Goal: Task Accomplishment & Management: Complete application form

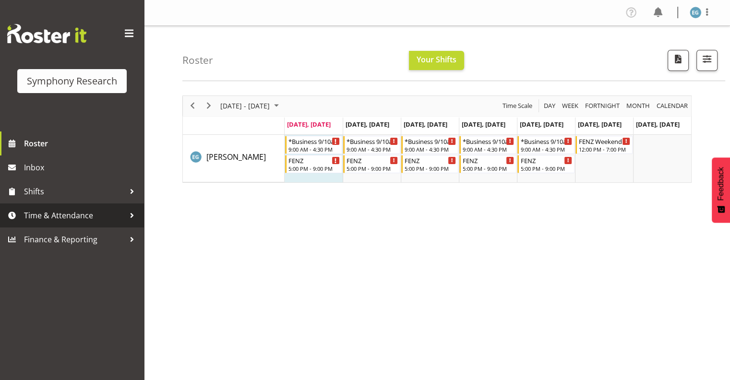
click at [65, 215] on span "Time & Attendance" at bounding box center [74, 215] width 101 height 14
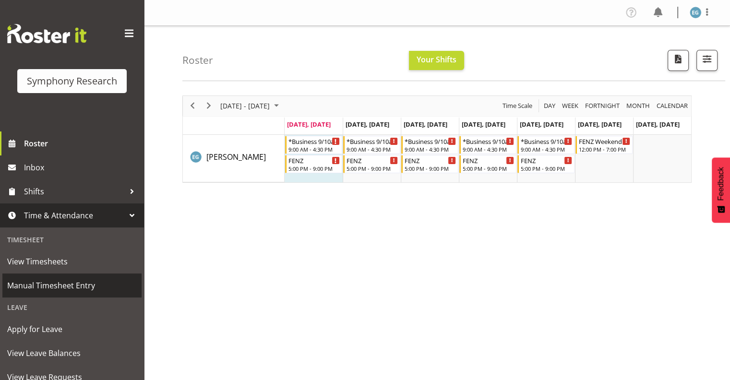
click at [66, 284] on span "Manual Timesheet Entry" at bounding box center [72, 286] width 130 height 14
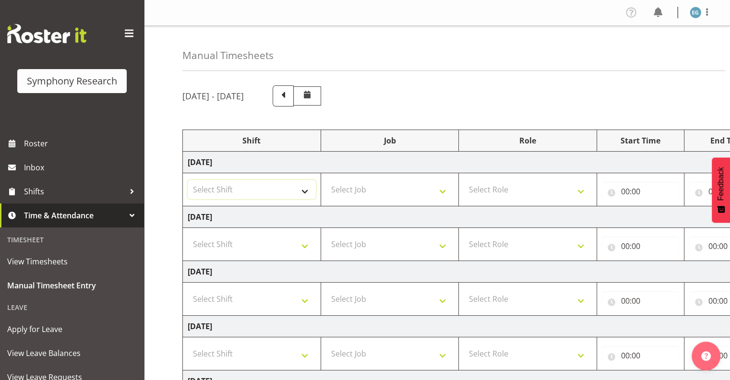
click at [305, 190] on select "Select Shift !!Weekend Residential (Roster IT Shift Label) *Business 9/10am ~ 4…" at bounding box center [252, 189] width 128 height 19
select select "26078"
click at [188, 180] on select "Select Shift !!Weekend Residential (Roster IT Shift Label) *Business 9/10am ~ 4…" at bounding box center [252, 189] width 128 height 19
click at [442, 188] on select "Select Job 550060 IF Admin 553492 World Poll Aus Wave 2 Main 2025 553493 World …" at bounding box center [390, 189] width 128 height 19
select select "10549"
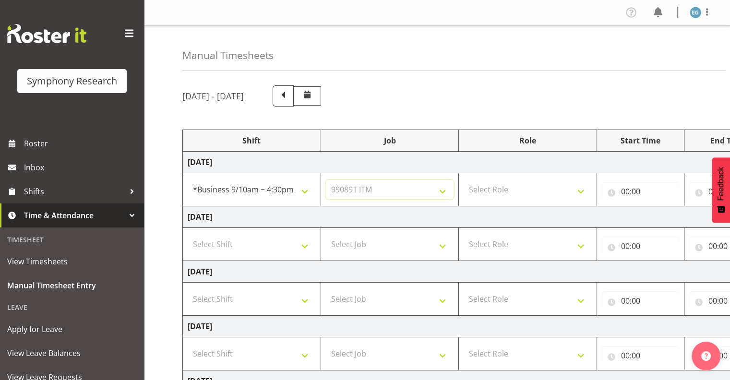
click at [326, 180] on select "Select Job 550060 IF Admin 553492 World Poll Aus Wave 2 Main 2025 553493 World …" at bounding box center [390, 189] width 128 height 19
click at [580, 190] on select "Select Role Interviewing Briefing" at bounding box center [528, 189] width 128 height 19
select select "47"
click at [464, 180] on select "Select Role Interviewing Briefing" at bounding box center [528, 189] width 128 height 19
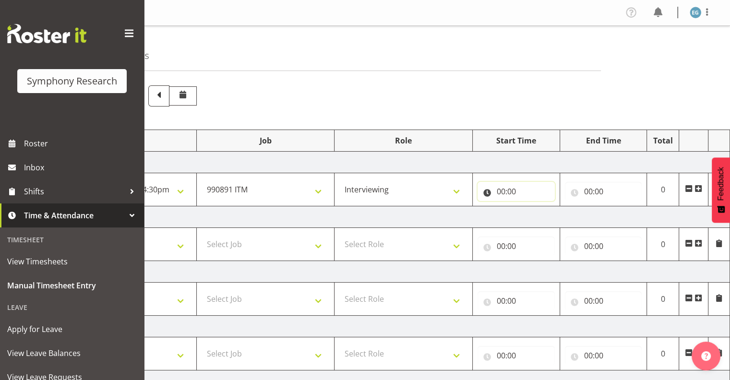
click at [513, 191] on input "00:00" at bounding box center [516, 191] width 77 height 19
drag, startPoint x: 542, startPoint y: 215, endPoint x: 548, endPoint y: 217, distance: 7.0
click at [542, 215] on select "00 01 02 03 04 05 06 07 08 09 10 11 12 13 14 15 16 17 18 19 20 21 22 23" at bounding box center [544, 216] width 22 height 19
select select "9"
click at [533, 207] on select "00 01 02 03 04 05 06 07 08 09 10 11 12 13 14 15 16 17 18 19 20 21 22 23" at bounding box center [544, 216] width 22 height 19
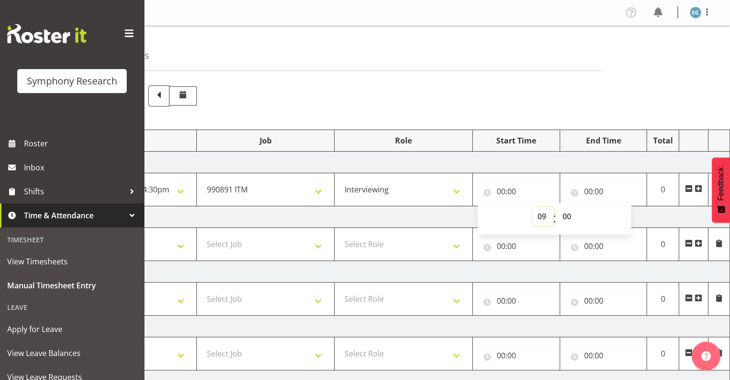
type input "09:00"
click at [593, 190] on input "00:00" at bounding box center [603, 191] width 77 height 19
click at [631, 215] on select "00 01 02 03 04 05 06 07 08 09 10 11 12 13 14 15 16 17 18 19 20 21 22 23" at bounding box center [631, 216] width 22 height 19
select select "14"
click at [620, 207] on select "00 01 02 03 04 05 06 07 08 09 10 11 12 13 14 15 16 17 18 19 20 21 22 23" at bounding box center [631, 216] width 22 height 19
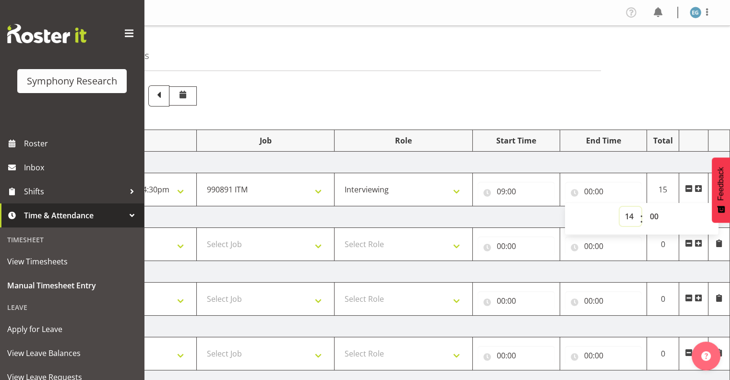
type input "14:00"
click at [653, 213] on select "00 01 02 03 04 05 06 07 08 09 10 11 12 13 14 15 16 17 18 19 20 21 22 23 24 25 2…" at bounding box center [656, 216] width 22 height 19
select select "15"
click at [645, 207] on select "00 01 02 03 04 05 06 07 08 09 10 11 12 13 14 15 16 17 18 19 20 21 22 23 24 25 2…" at bounding box center [656, 216] width 22 height 19
type input "14:15"
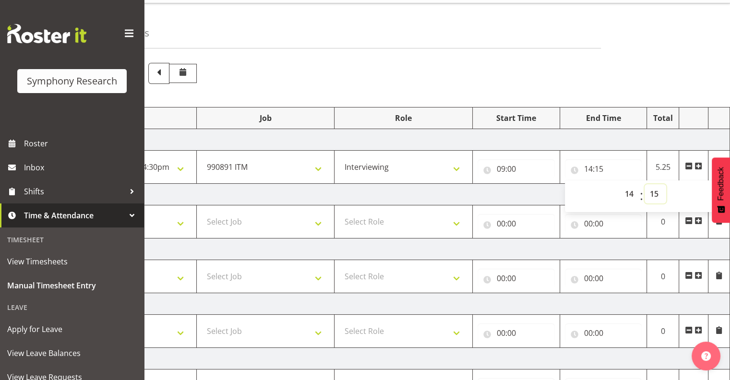
scroll to position [10, 0]
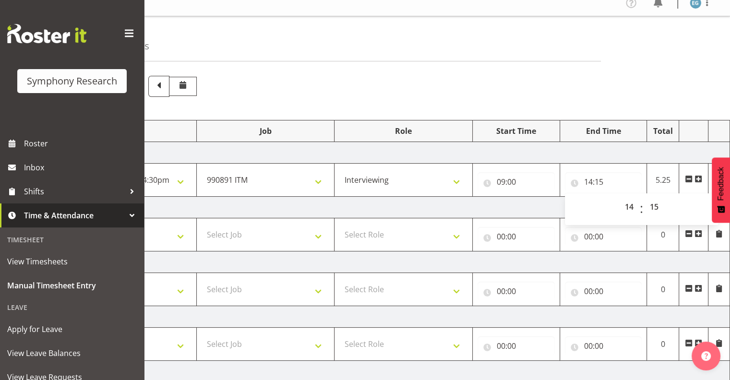
click at [698, 178] on span at bounding box center [699, 179] width 8 height 8
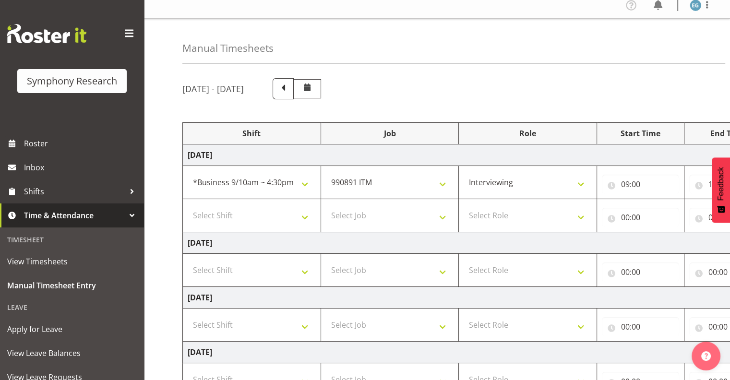
scroll to position [5, 0]
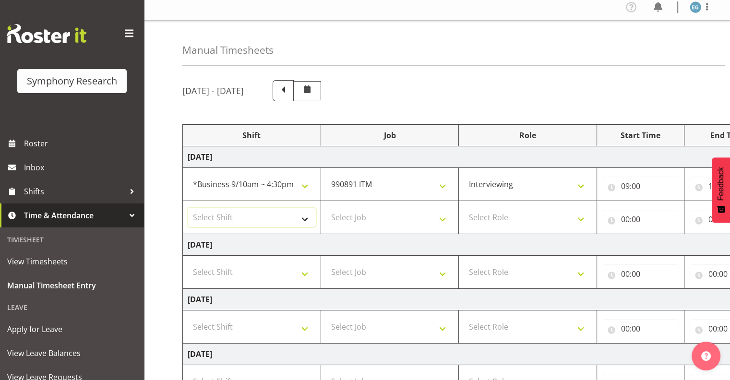
click at [304, 216] on select "Select Shift !!Weekend Residential (Roster IT Shift Label) *Business 9/10am ~ 4…" at bounding box center [252, 217] width 128 height 19
select select "26078"
click at [188, 208] on select "Select Shift !!Weekend Residential (Roster IT Shift Label) *Business 9/10am ~ 4…" at bounding box center [252, 217] width 128 height 19
click at [444, 219] on select "Select Job 550060 IF Admin 553492 World Poll Aus Wave 2 Main 2025 553493 World …" at bounding box center [390, 217] width 128 height 19
select select "10549"
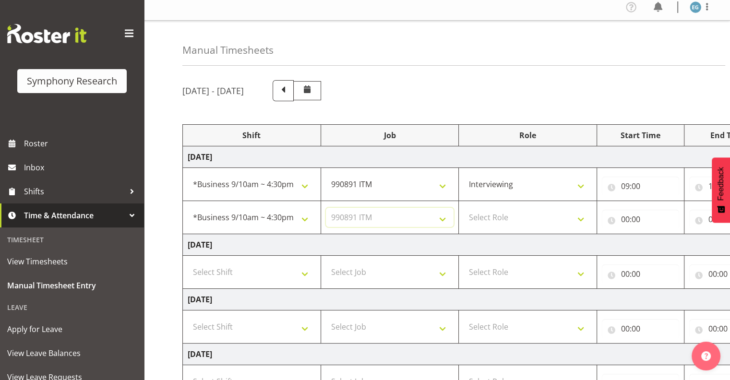
click at [326, 208] on select "Select Job 550060 IF Admin 553492 World Poll Aus Wave 2 Main 2025 553493 World …" at bounding box center [390, 217] width 128 height 19
click at [581, 217] on select "Select Role Interviewing Briefing" at bounding box center [528, 217] width 128 height 19
select select "47"
click at [464, 208] on select "Select Role Interviewing Briefing" at bounding box center [528, 217] width 128 height 19
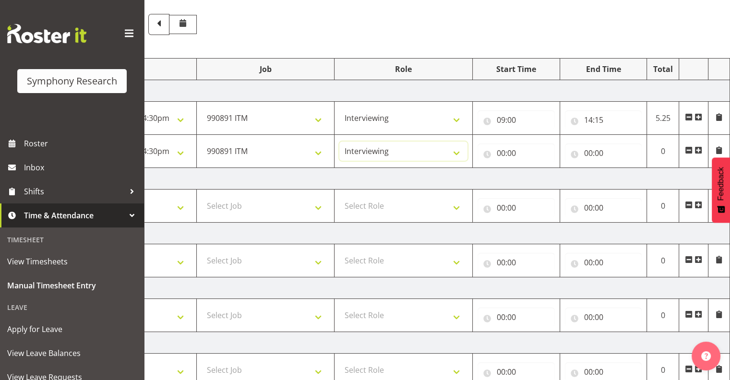
scroll to position [0, 0]
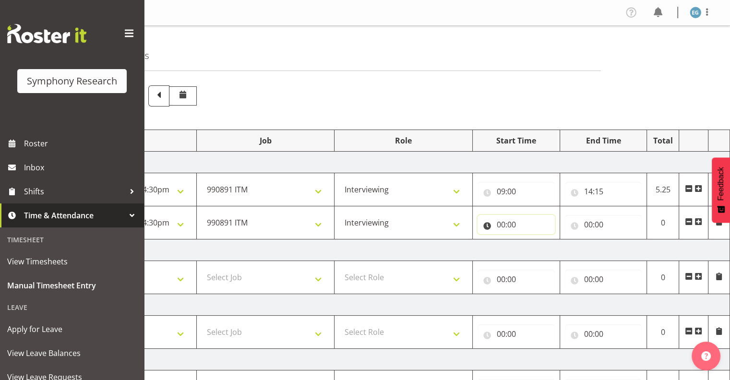
click at [505, 222] on input "00:00" at bounding box center [516, 224] width 77 height 19
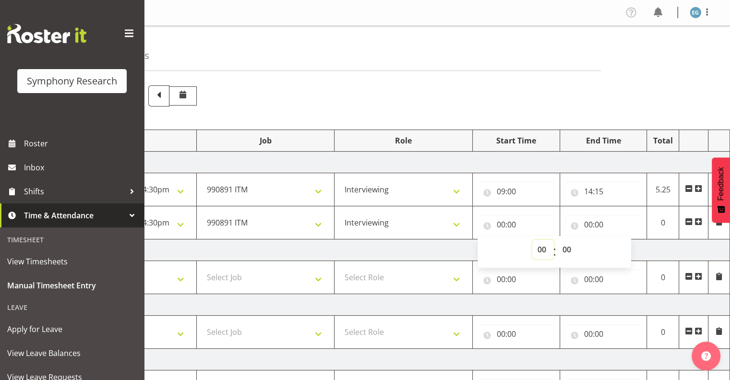
click at [542, 249] on select "00 01 02 03 04 05 06 07 08 09 10 11 12 13 14 15 16 17 18 19 20 21 22 23" at bounding box center [544, 249] width 22 height 19
select select "15"
click at [533, 240] on select "00 01 02 03 04 05 06 07 08 09 10 11 12 13 14 15 16 17 18 19 20 21 22 23" at bounding box center [544, 249] width 22 height 19
type input "15:00"
click at [567, 247] on select "00 01 02 03 04 05 06 07 08 09 10 11 12 13 14 15 16 17 18 19 20 21 22 23 24 25 2…" at bounding box center [569, 249] width 22 height 19
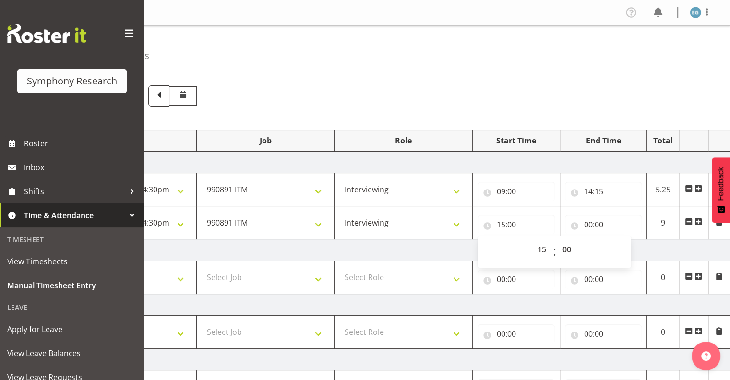
drag, startPoint x: 584, startPoint y: 70, endPoint x: 582, endPoint y: 115, distance: 45.2
click at [582, 115] on div "Manual Timesheets [DATE] - [DATE] Shift Job Role Start Time End Time Total [DAT…" at bounding box center [437, 324] width 586 height 596
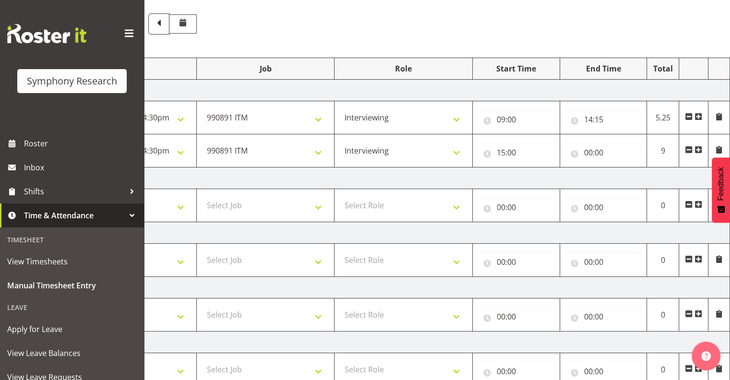
scroll to position [82, 0]
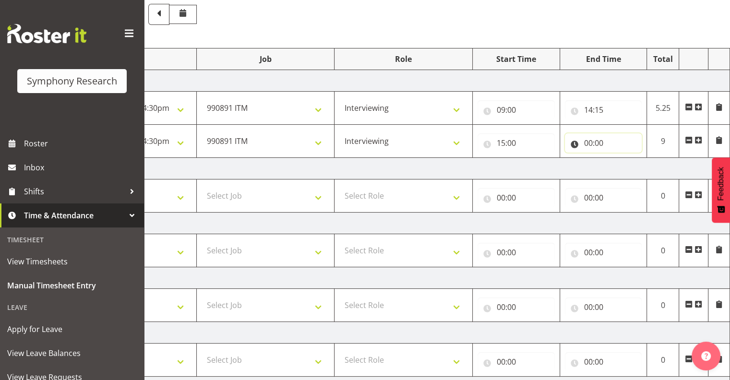
click at [593, 138] on input "00:00" at bounding box center [603, 142] width 77 height 19
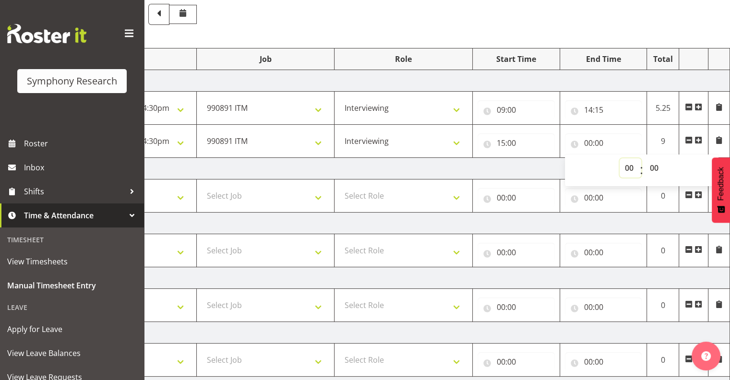
click at [629, 164] on select "00 01 02 03 04 05 06 07 08 09 10 11 12 13 14 15 16 17 18 19 20 21 22 23" at bounding box center [631, 167] width 22 height 19
select select "15"
click at [620, 158] on select "00 01 02 03 04 05 06 07 08 09 10 11 12 13 14 15 16 17 18 19 20 21 22 23" at bounding box center [631, 167] width 22 height 19
type input "15:00"
drag, startPoint x: 655, startPoint y: 165, endPoint x: 670, endPoint y: 180, distance: 21.4
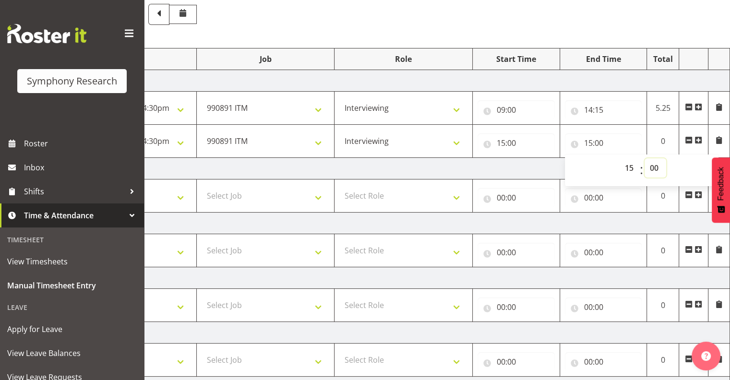
click at [655, 167] on select "00 01 02 03 04 05 06 07 08 09 10 11 12 13 14 15 16 17 18 19 20 21 22 23 24 25 2…" at bounding box center [656, 167] width 22 height 19
select select "31"
click at [645, 158] on select "00 01 02 03 04 05 06 07 08 09 10 11 12 13 14 15 16 17 18 19 20 21 22 23 24 25 2…" at bounding box center [656, 167] width 22 height 19
type input "15:31"
click at [699, 140] on span at bounding box center [699, 140] width 8 height 8
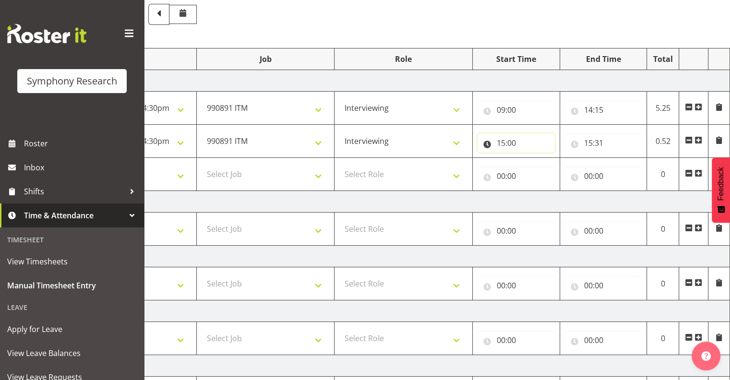
click at [511, 141] on input "15:00" at bounding box center [516, 142] width 77 height 19
click at [568, 164] on select "00 01 02 03 04 05 06 07 08 09 10 11 12 13 14 15 16 17 18 19 20 21 22 23 24 25 2…" at bounding box center [569, 167] width 22 height 19
select select "31"
click at [558, 158] on select "00 01 02 03 04 05 06 07 08 09 10 11 12 13 14 15 16 17 18 19 20 21 22 23 24 25 2…" at bounding box center [569, 167] width 22 height 19
type input "15:31"
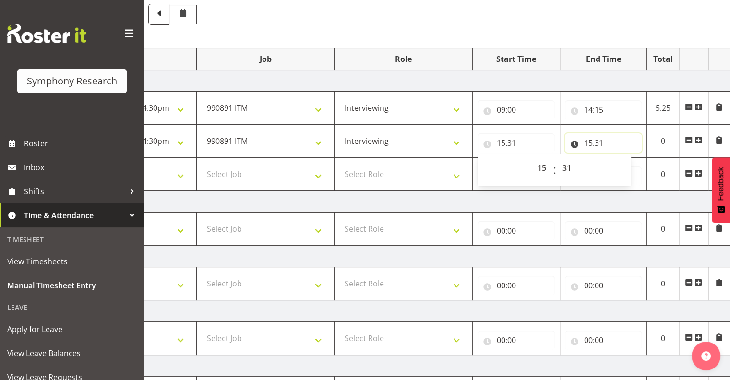
click at [601, 140] on input "15:31" at bounding box center [603, 142] width 77 height 19
click at [630, 164] on select "00 01 02 03 04 05 06 07 08 09 10 11 12 13 14 15 16 17 18 19 20 21 22 23" at bounding box center [631, 167] width 22 height 19
select select "16"
click at [620, 158] on select "00 01 02 03 04 05 06 07 08 09 10 11 12 13 14 15 16 17 18 19 20 21 22 23" at bounding box center [631, 167] width 22 height 19
type input "16:31"
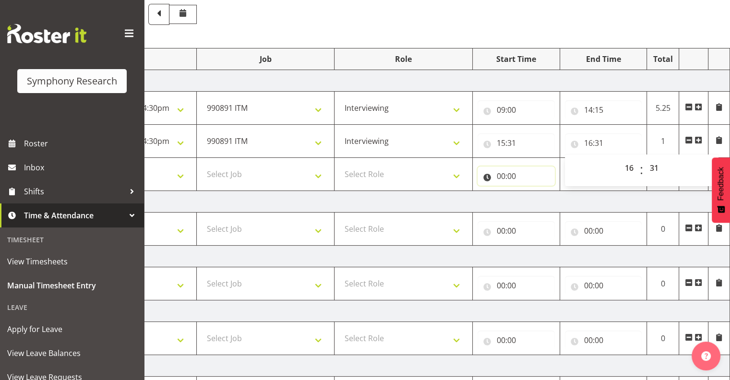
click at [540, 174] on input "00:00" at bounding box center [516, 176] width 77 height 19
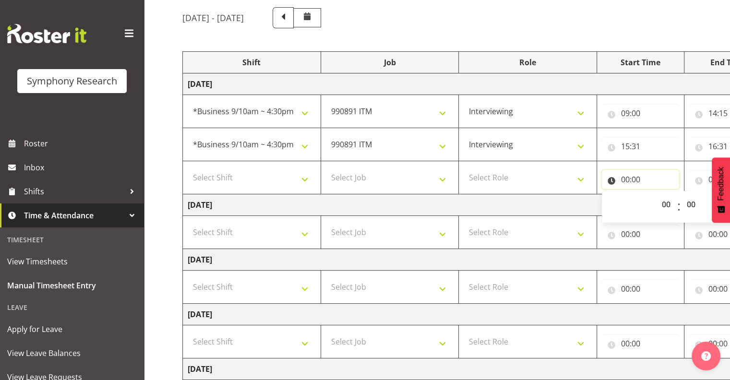
scroll to position [77, 0]
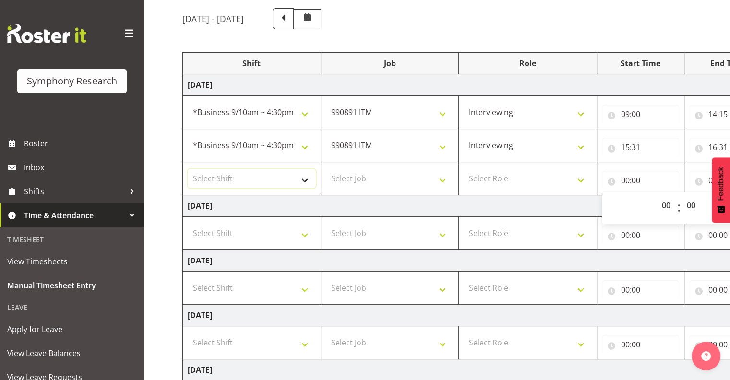
click at [304, 179] on select "Select Shift !!Weekend Residential (Roster IT Shift Label) *Business 9/10am ~ 4…" at bounding box center [252, 178] width 128 height 19
select select "48116"
click at [188, 169] on select "Select Shift !!Weekend Residential (Roster IT Shift Label) *Business 9/10am ~ 4…" at bounding box center [252, 178] width 128 height 19
click at [444, 178] on select "Select Job 550060 IF Admin 553492 World Poll Aus Wave 2 Main 2025 553493 World …" at bounding box center [390, 178] width 128 height 19
select select "9636"
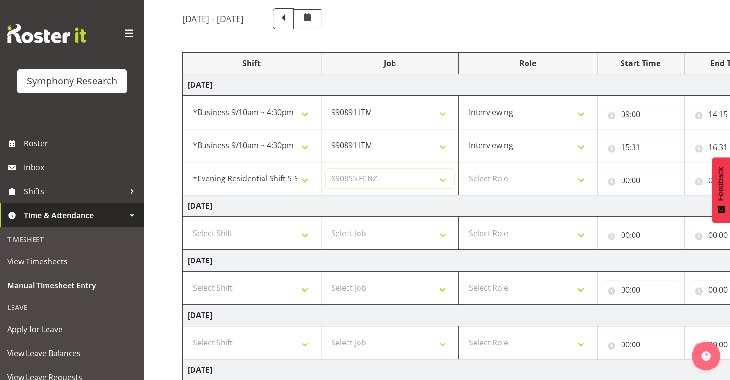
click at [326, 169] on select "Select Job 550060 IF Admin 553492 World Poll Aus Wave 2 Main 2025 553493 World …" at bounding box center [390, 178] width 128 height 19
click at [580, 178] on select "Select Role Interviewing Briefing" at bounding box center [528, 178] width 128 height 19
select select "47"
click at [464, 169] on select "Select Role Interviewing Briefing" at bounding box center [528, 178] width 128 height 19
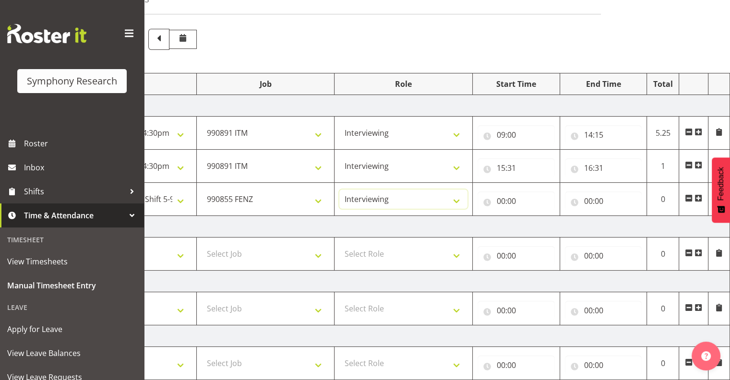
scroll to position [52, 0]
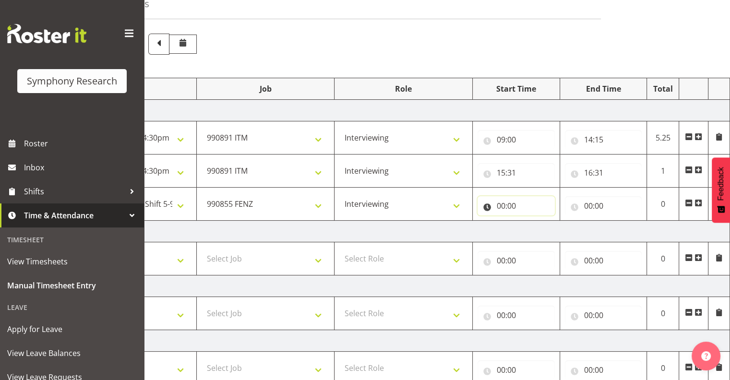
click at [510, 204] on input "00:00" at bounding box center [516, 205] width 77 height 19
click at [542, 230] on select "00 01 02 03 04 05 06 07 08 09 10 11 12 13 14 15 16 17 18 19 20 21 22 23" at bounding box center [544, 230] width 22 height 19
select select "17"
click at [533, 221] on select "00 01 02 03 04 05 06 07 08 09 10 11 12 13 14 15 16 17 18 19 20 21 22 23" at bounding box center [544, 230] width 22 height 19
type input "17:00"
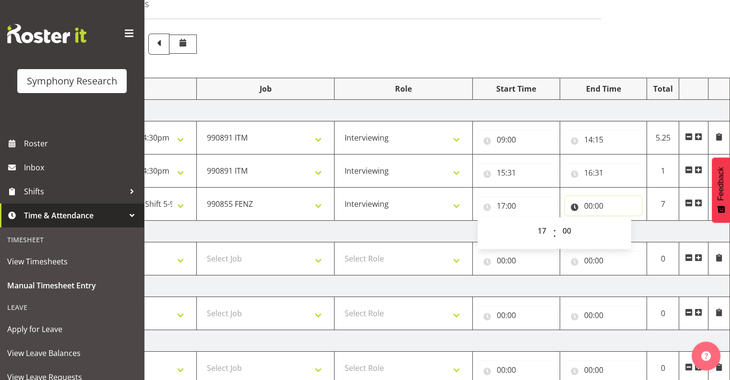
click at [598, 203] on input "00:00" at bounding box center [603, 205] width 77 height 19
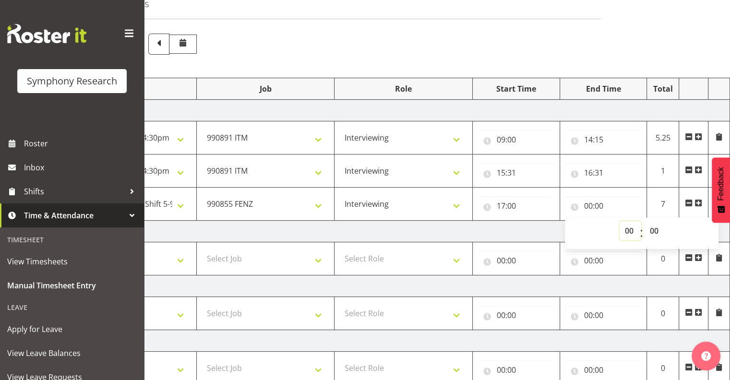
click at [629, 230] on select "00 01 02 03 04 05 06 07 08 09 10 11 12 13 14 15 16 17 18 19 20 21 22 23" at bounding box center [631, 230] width 22 height 19
select select "21"
click at [620, 221] on select "00 01 02 03 04 05 06 07 08 09 10 11 12 13 14 15 16 17 18 19 20 21 22 23" at bounding box center [631, 230] width 22 height 19
type input "21:00"
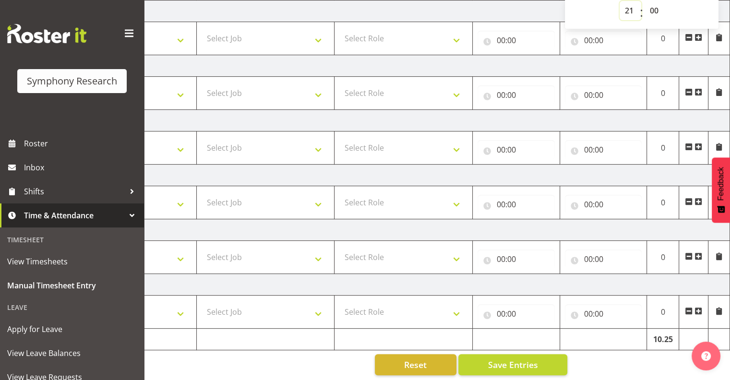
scroll to position [280, 0]
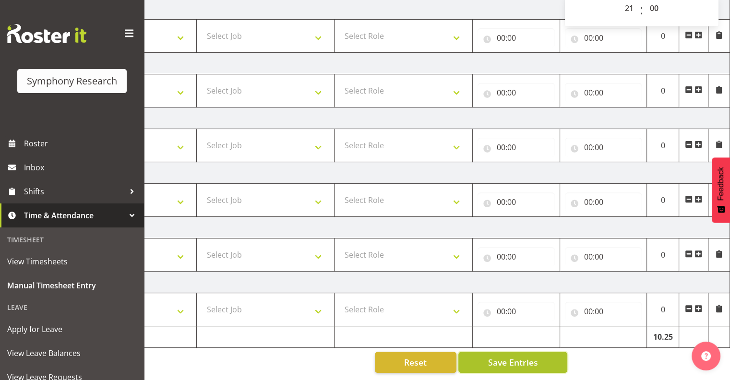
click at [520, 359] on span "Save Entries" at bounding box center [513, 362] width 50 height 12
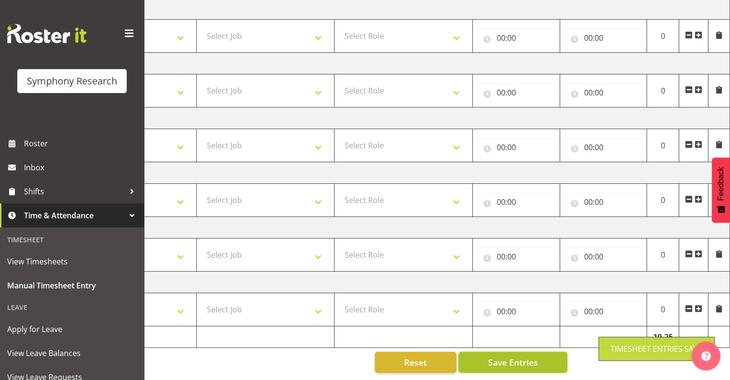
click at [522, 356] on span "Save Entries" at bounding box center [513, 362] width 50 height 12
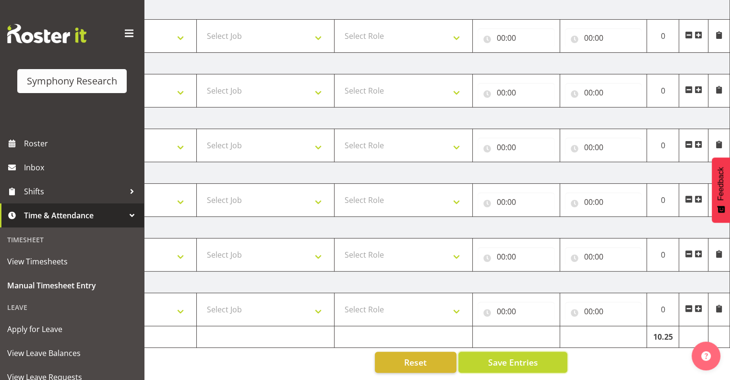
scroll to position [0, 0]
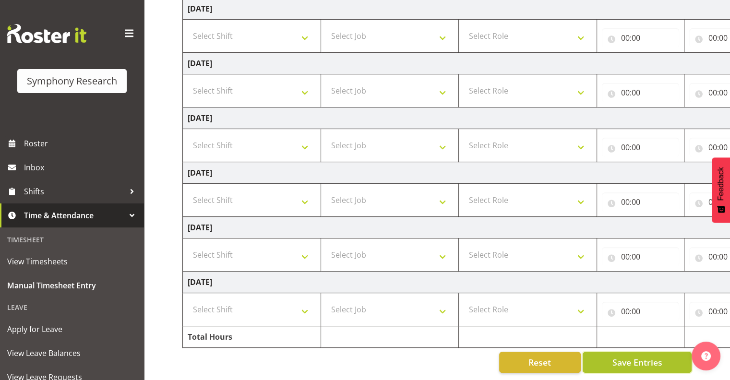
click at [624, 356] on span "Save Entries" at bounding box center [637, 362] width 50 height 12
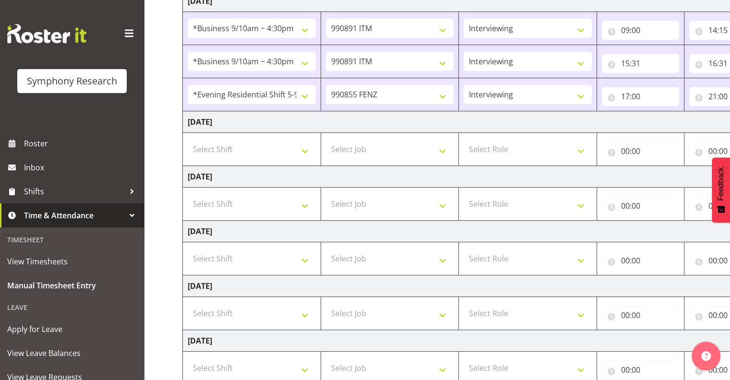
scroll to position [280, 0]
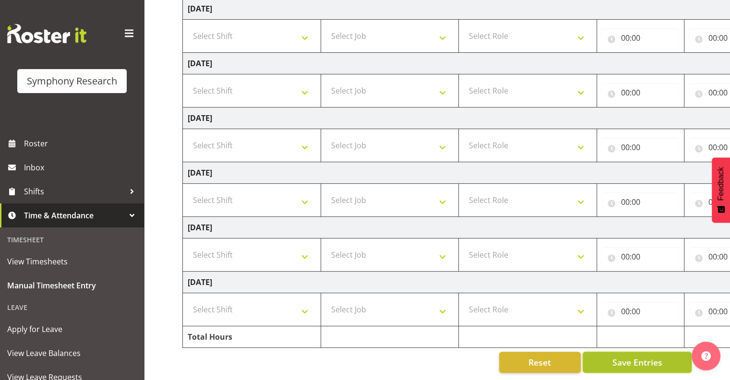
click at [635, 356] on span "Save Entries" at bounding box center [637, 362] width 50 height 12
